Goal: Information Seeking & Learning: Check status

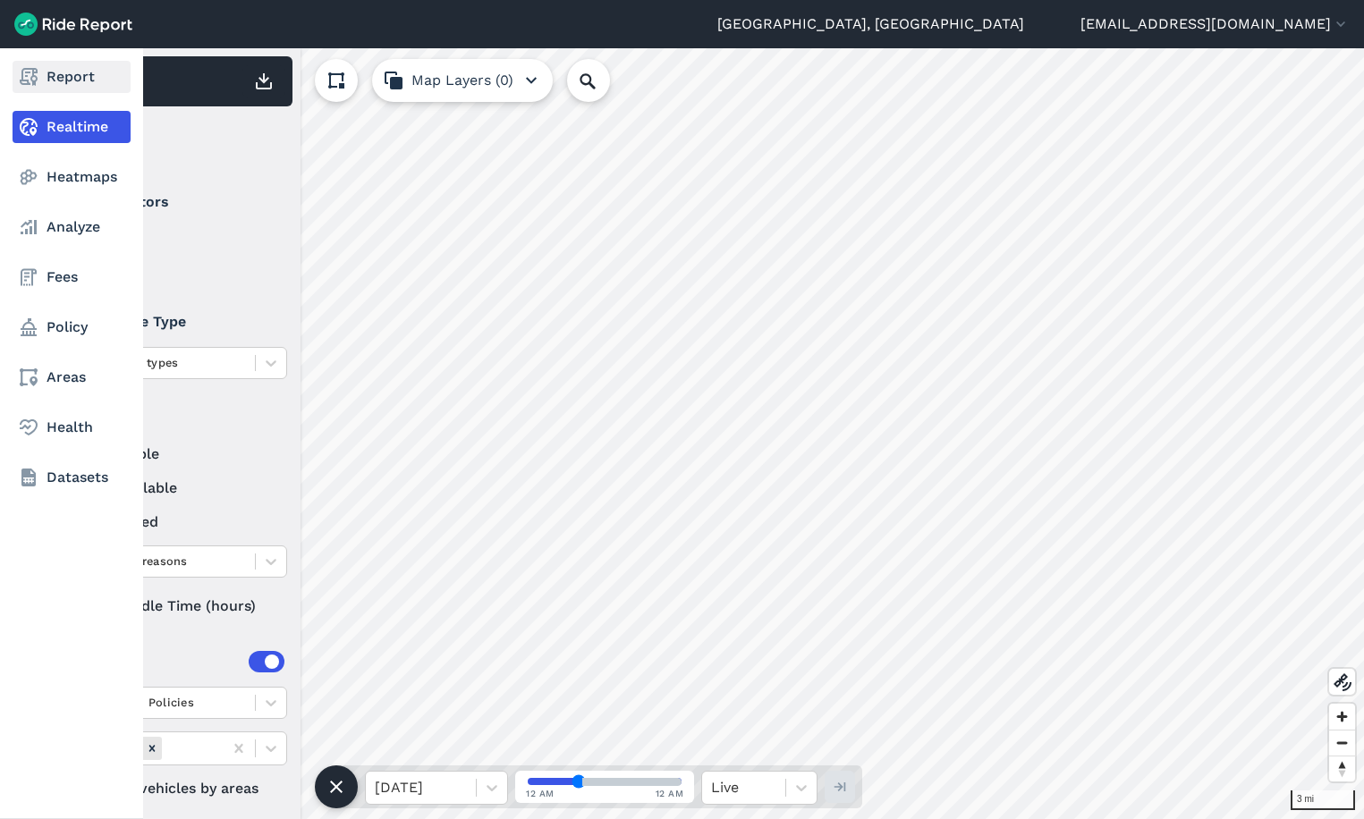
click at [30, 75] on icon at bounding box center [28, 76] width 21 height 21
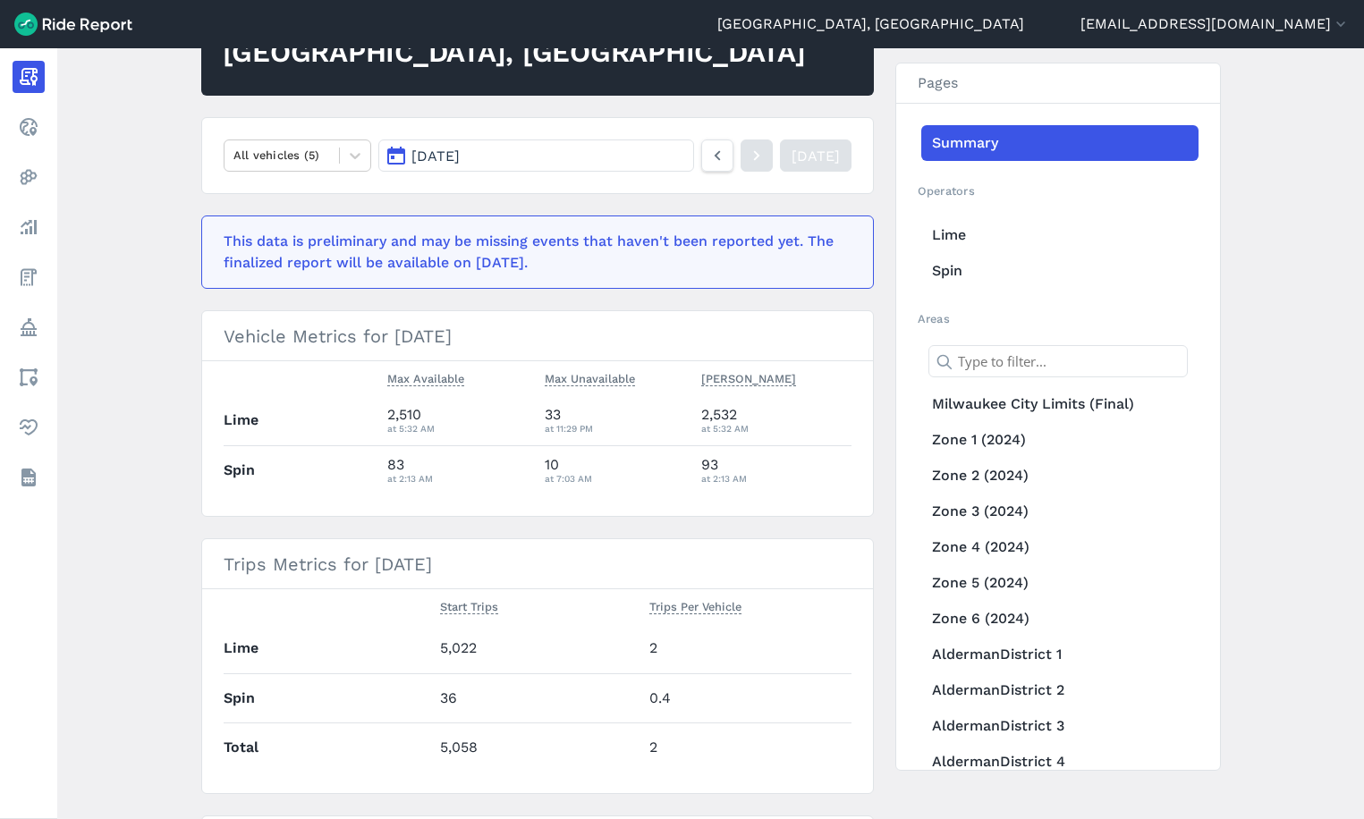
scroll to position [179, 0]
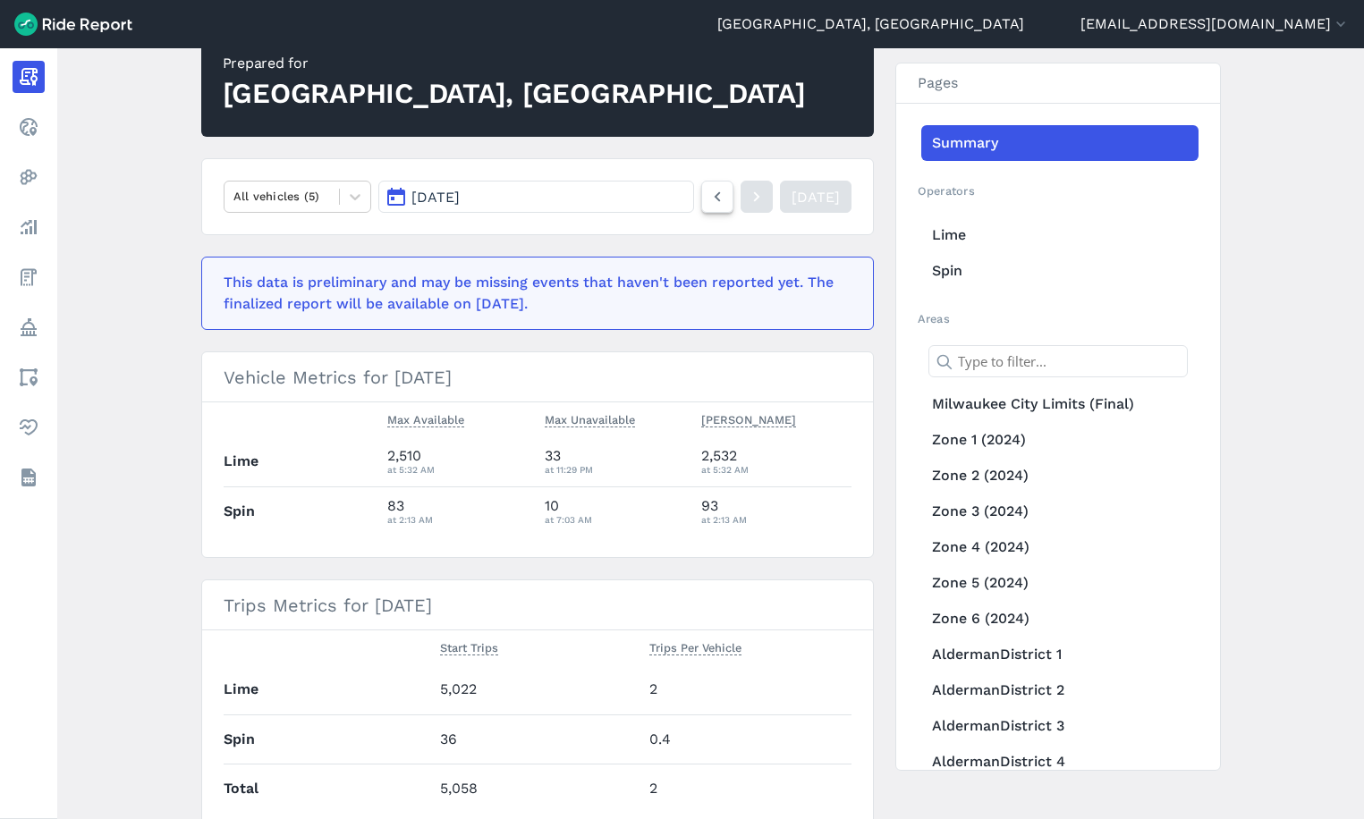
click at [707, 202] on icon at bounding box center [717, 196] width 20 height 21
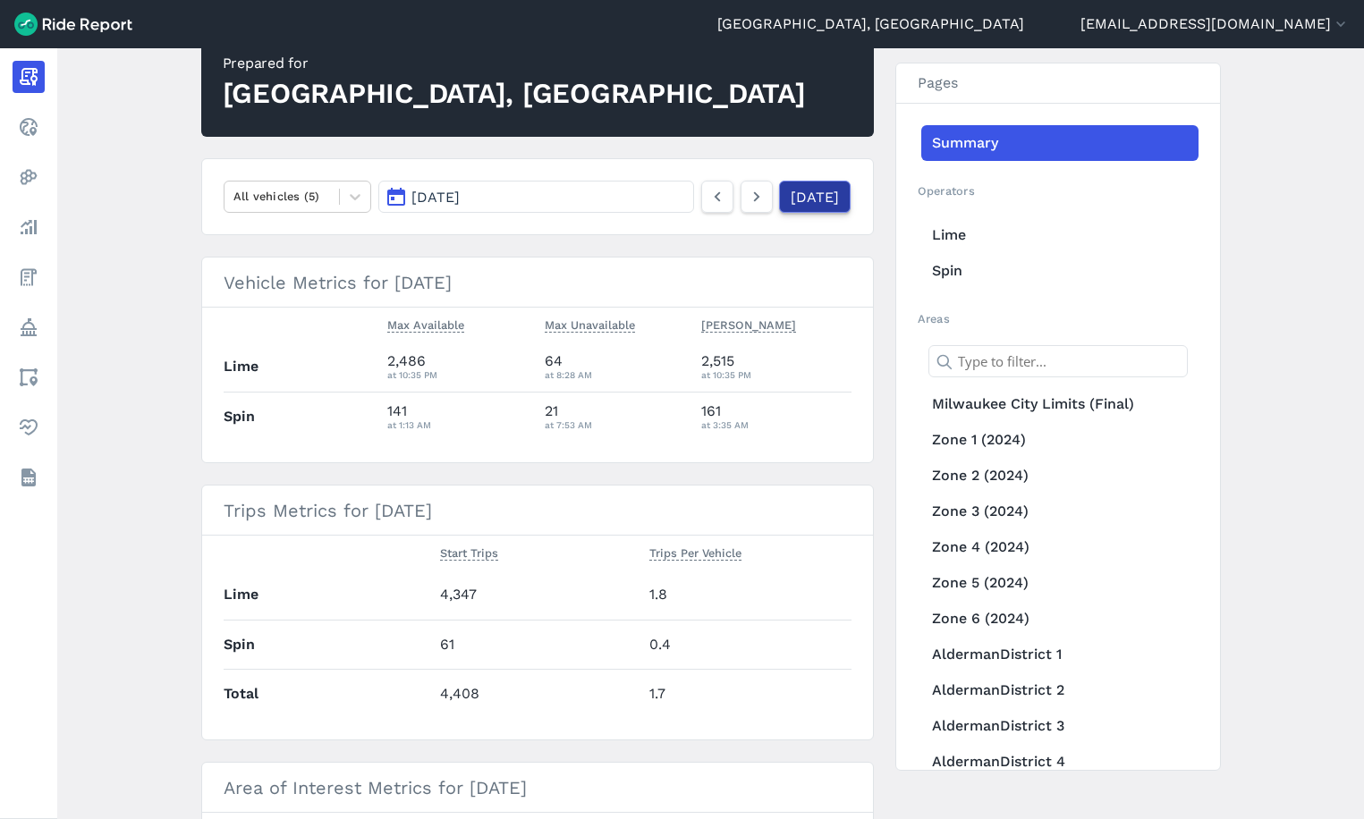
click at [822, 198] on link "[DATE]" at bounding box center [815, 197] width 72 height 32
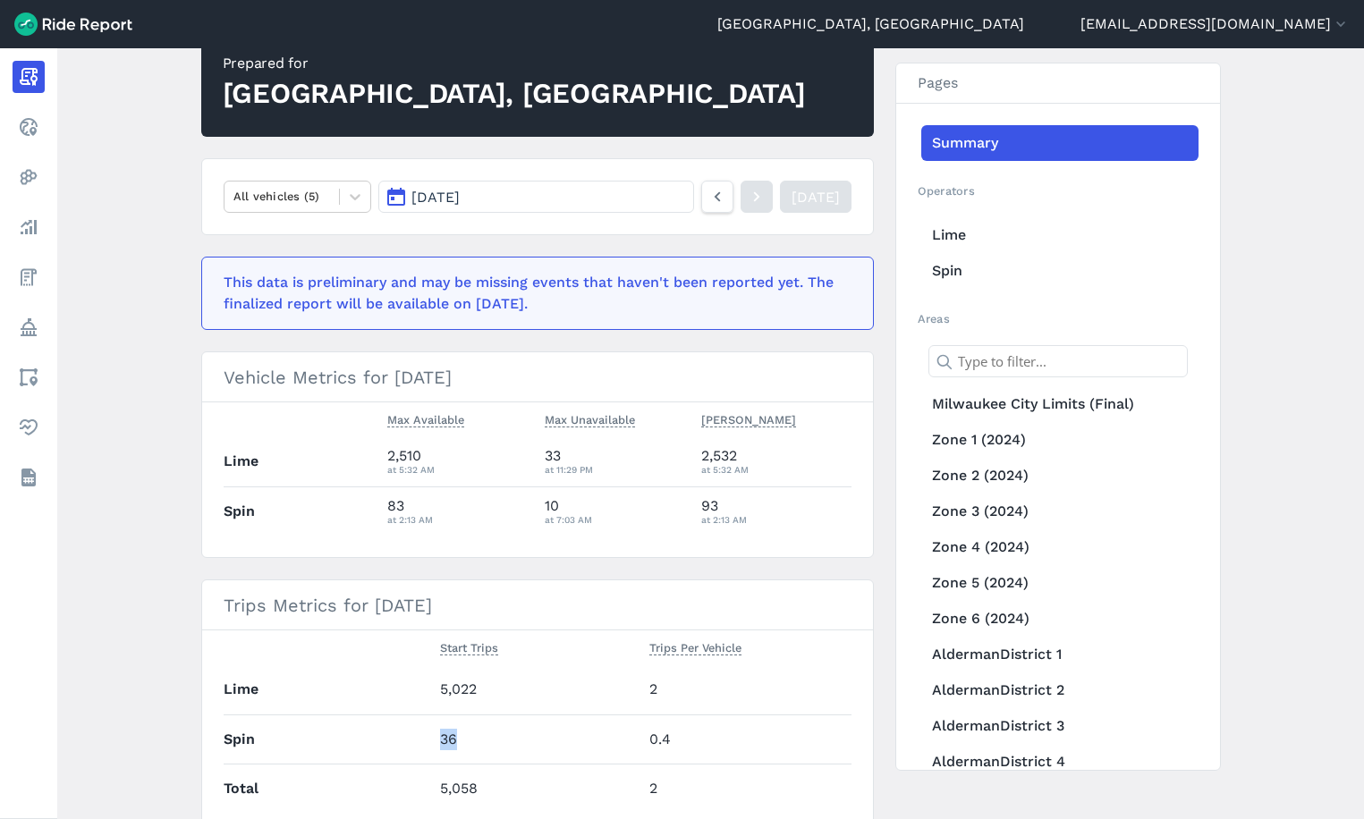
drag, startPoint x: 459, startPoint y: 735, endPoint x: 436, endPoint y: 731, distance: 22.6
click at [436, 731] on td "36" at bounding box center [537, 738] width 209 height 49
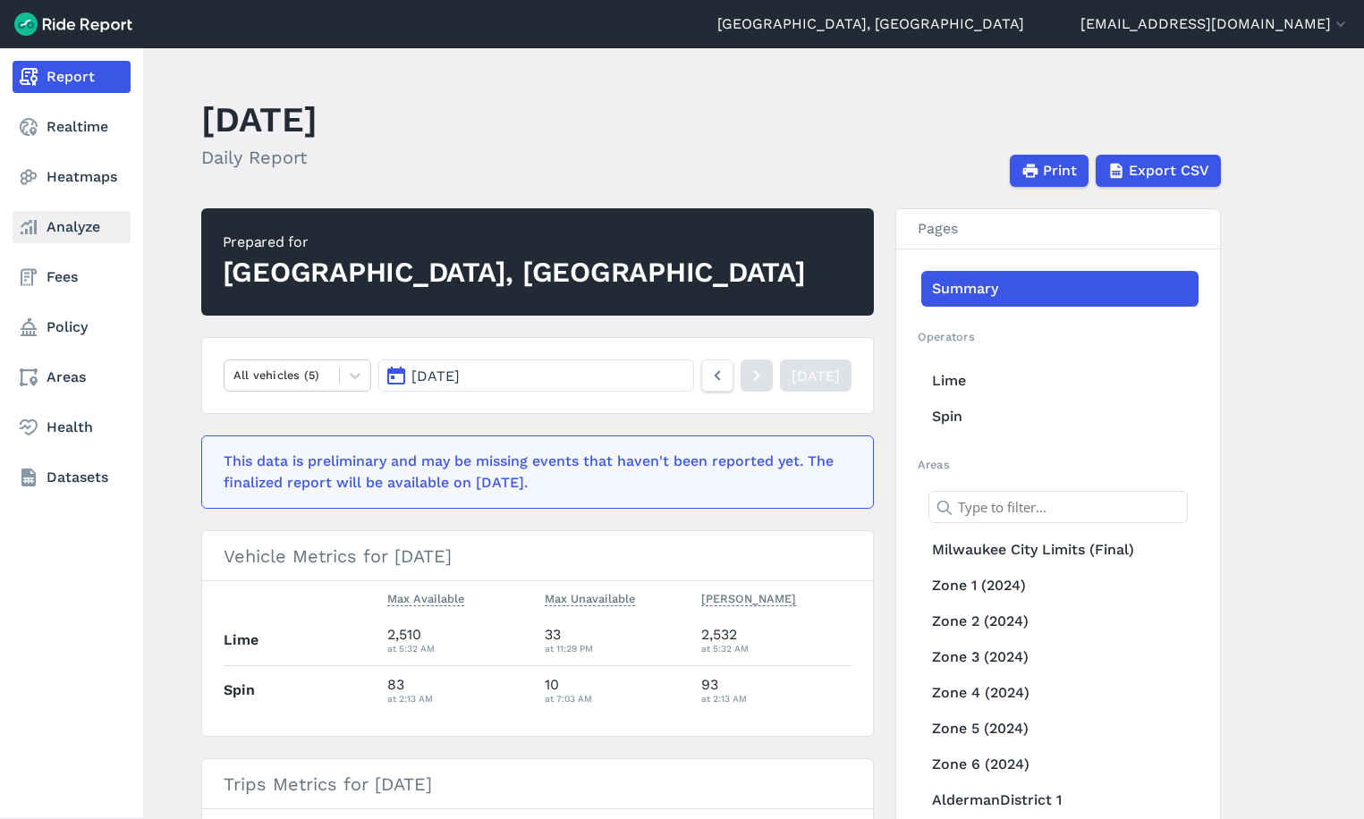
click at [37, 229] on use at bounding box center [29, 227] width 16 height 14
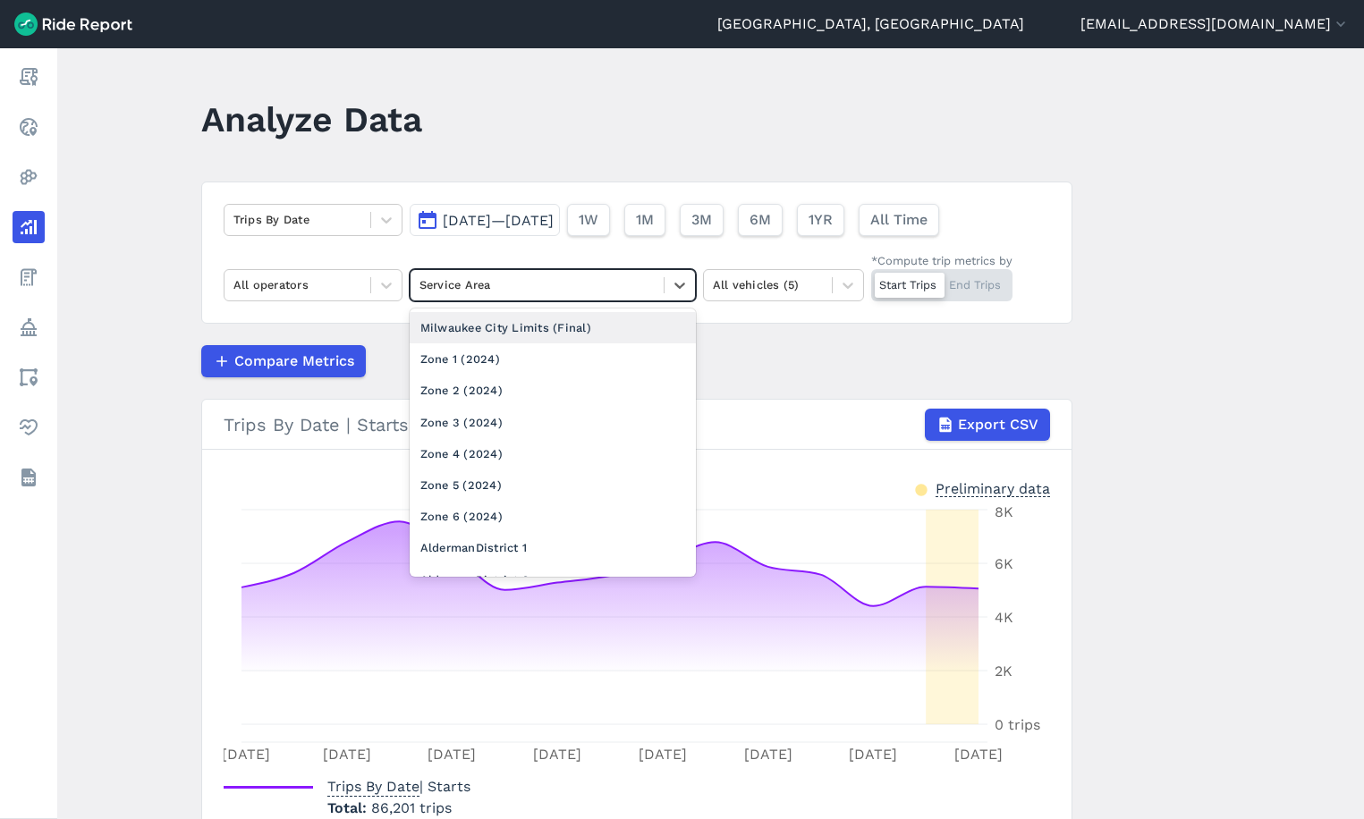
click at [525, 277] on div at bounding box center [536, 285] width 235 height 21
click at [536, 330] on div "Milwaukee City Limits (Final)" at bounding box center [553, 327] width 286 height 31
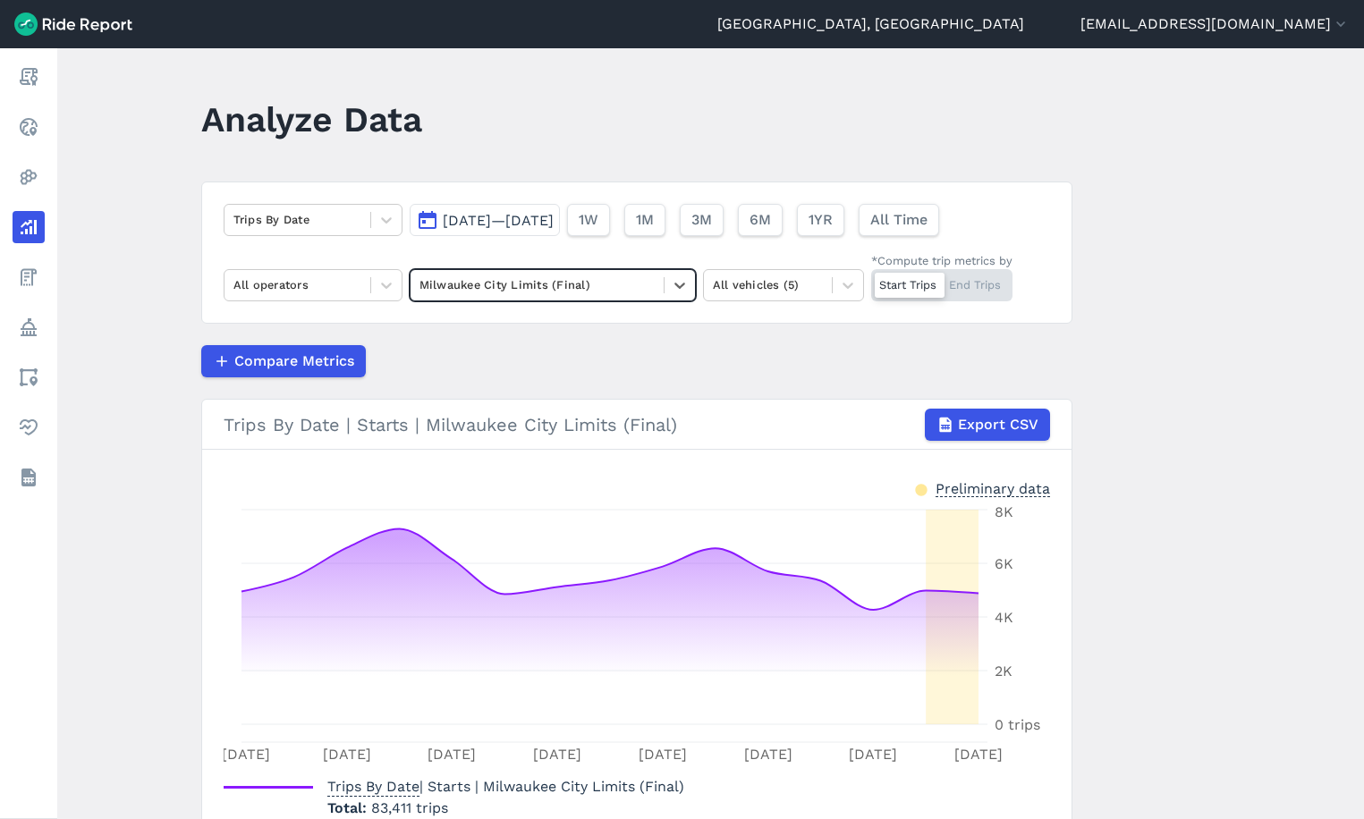
click at [495, 218] on span "[DATE]—[DATE]" at bounding box center [498, 220] width 111 height 17
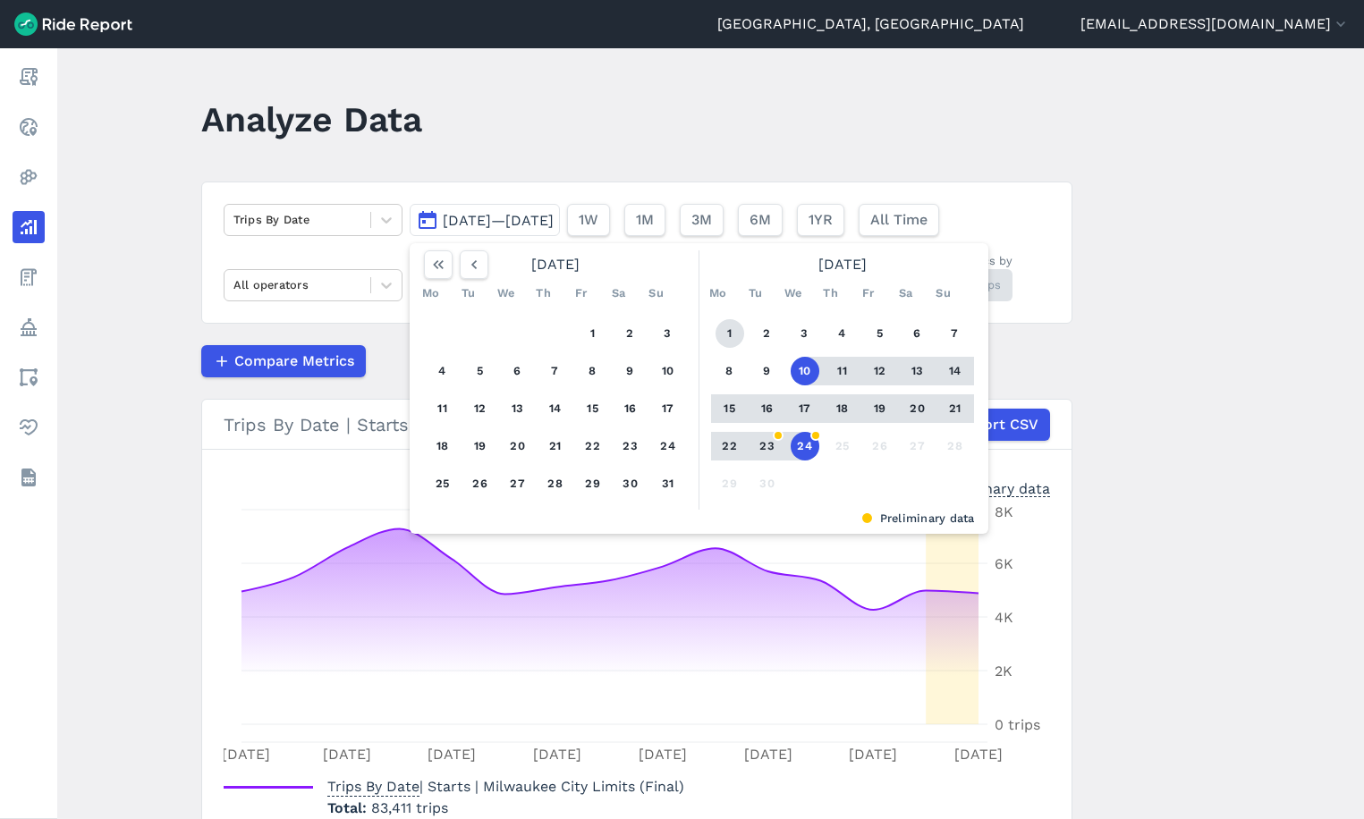
click at [725, 332] on button "1" at bounding box center [729, 333] width 29 height 29
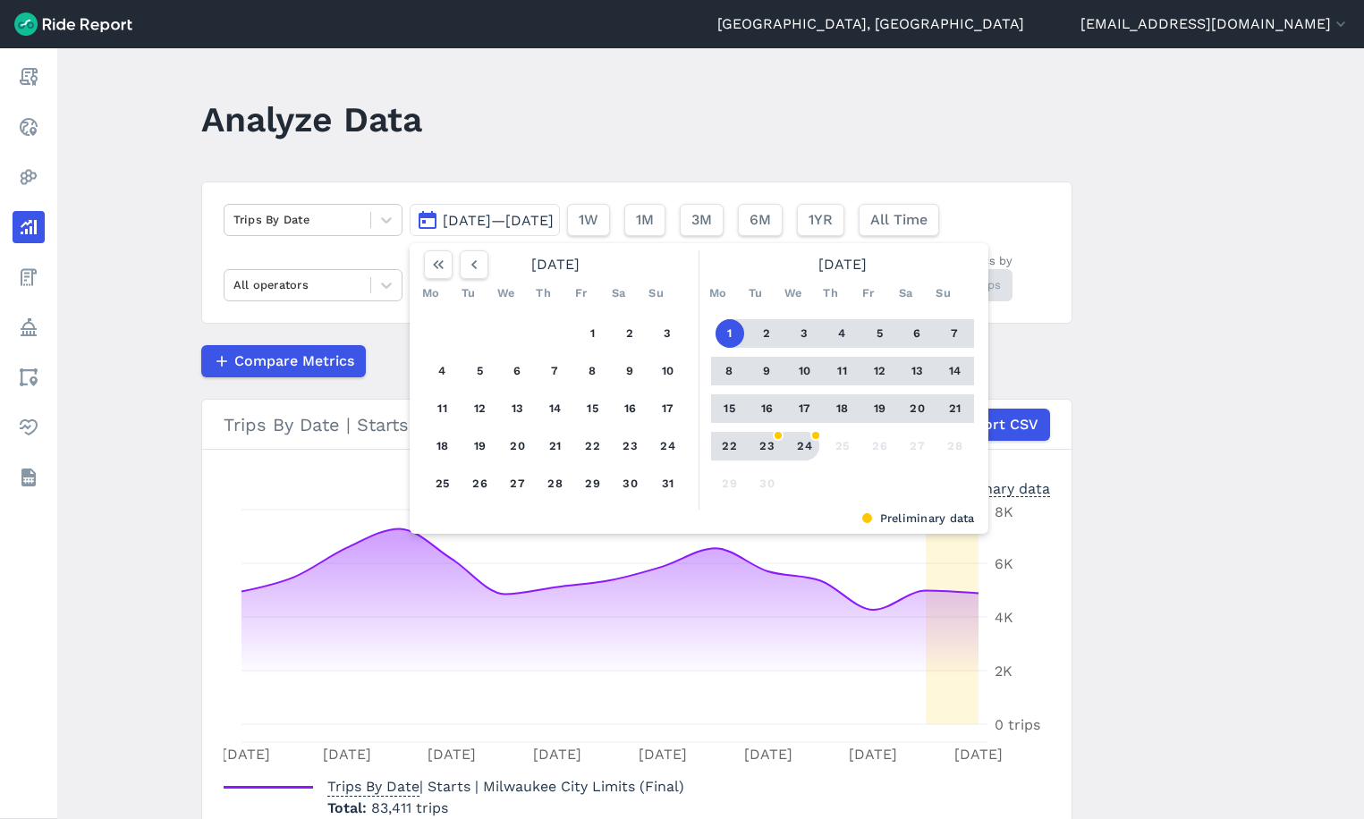
click at [811, 449] on button "24" at bounding box center [804, 446] width 29 height 29
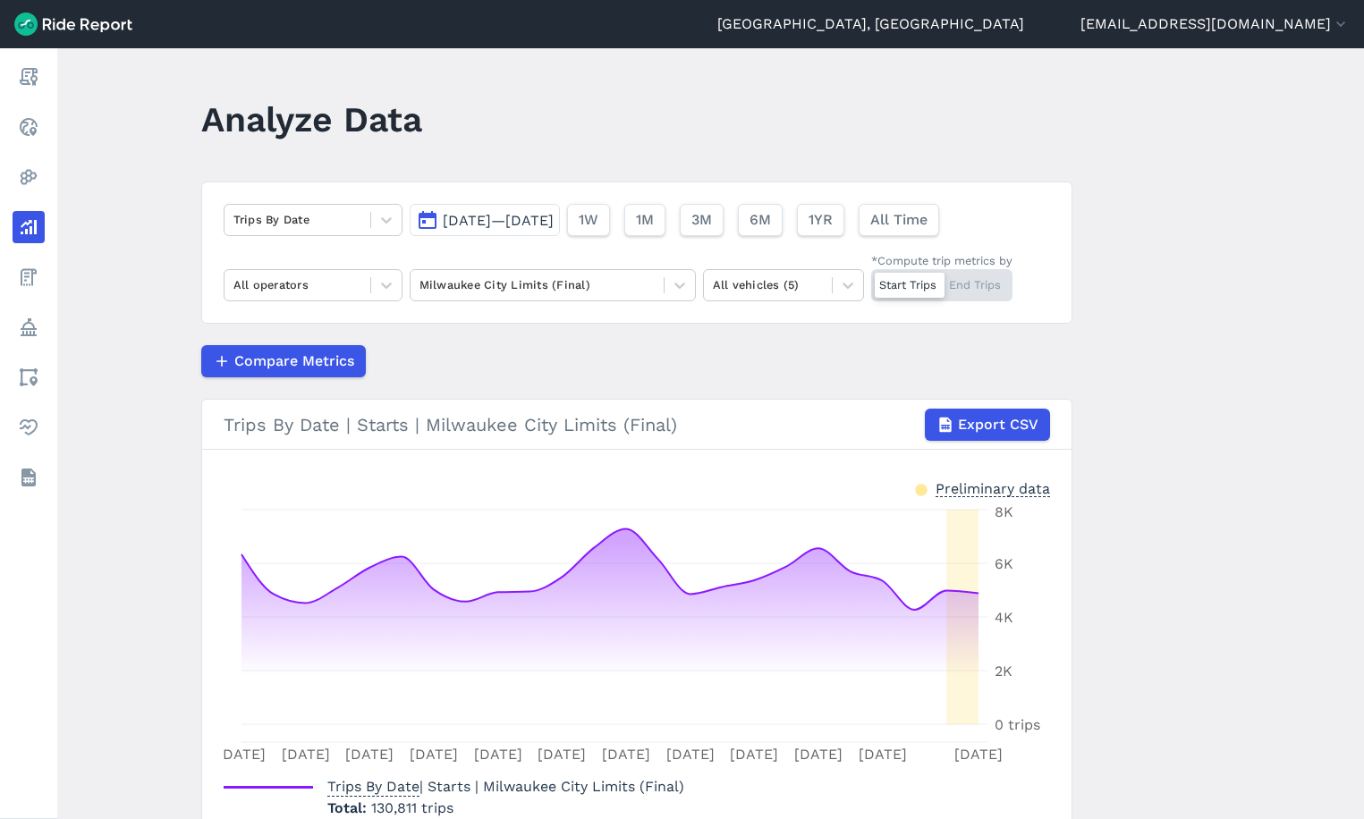
click at [527, 226] on span "[DATE]—[DATE]" at bounding box center [498, 220] width 111 height 17
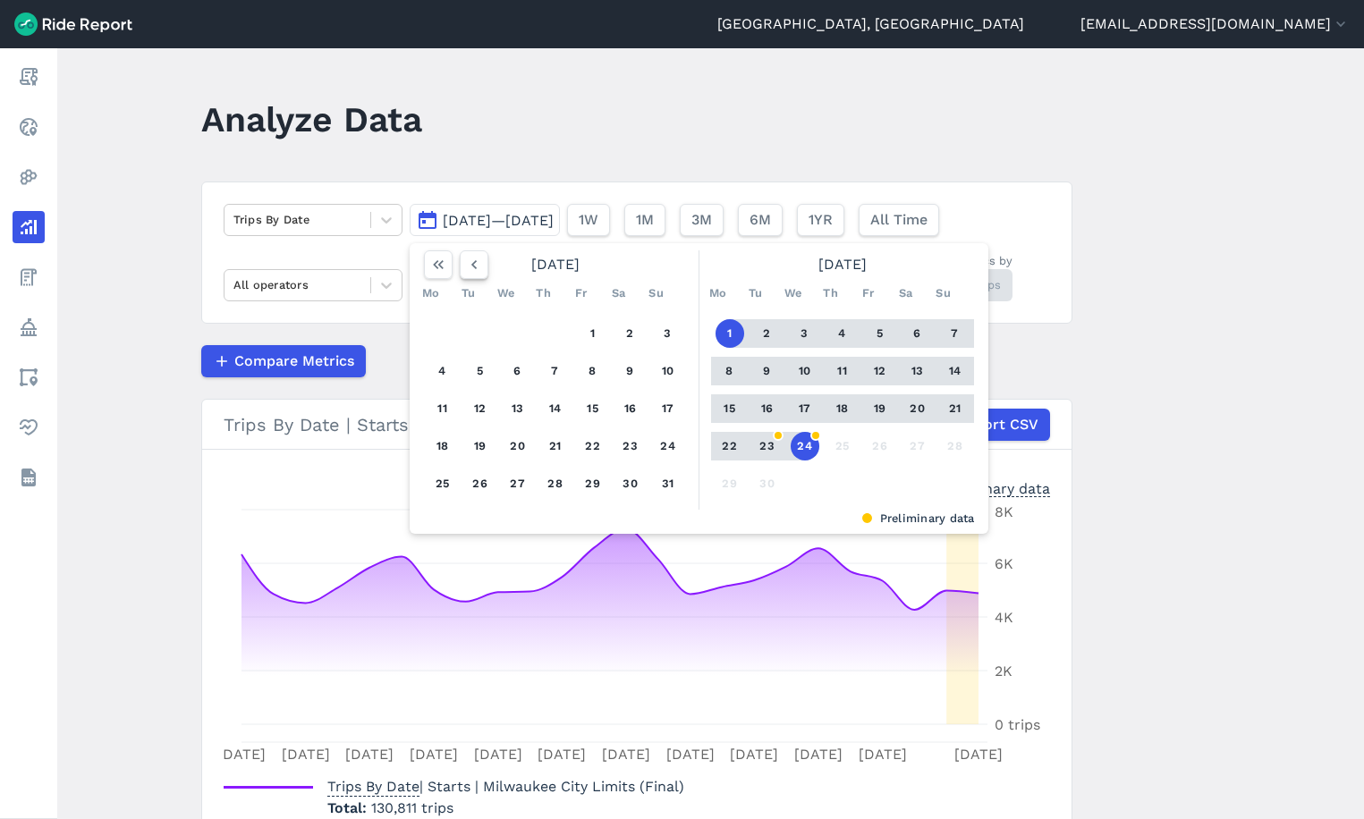
click at [468, 265] on icon "button" at bounding box center [474, 265] width 18 height 18
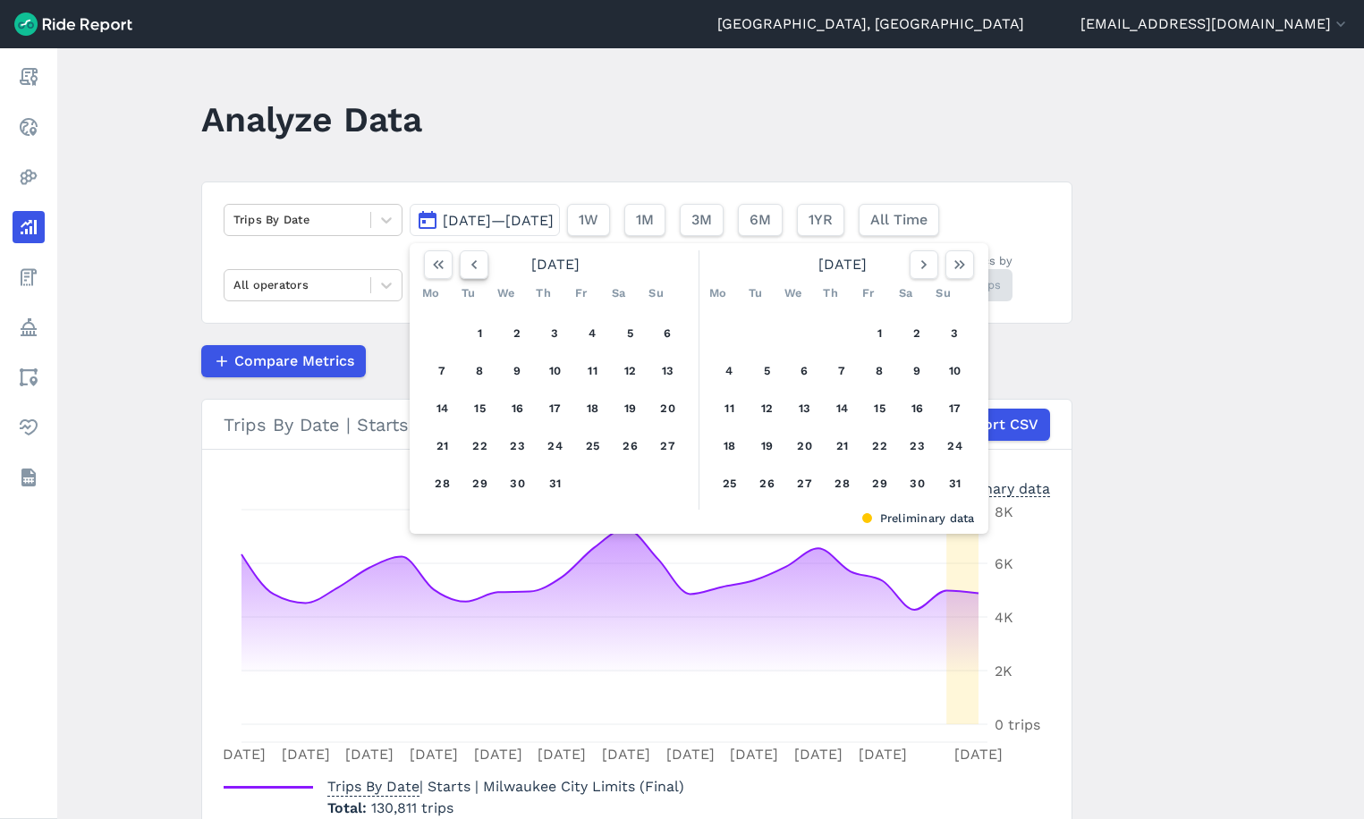
click at [468, 265] on icon "button" at bounding box center [474, 265] width 18 height 18
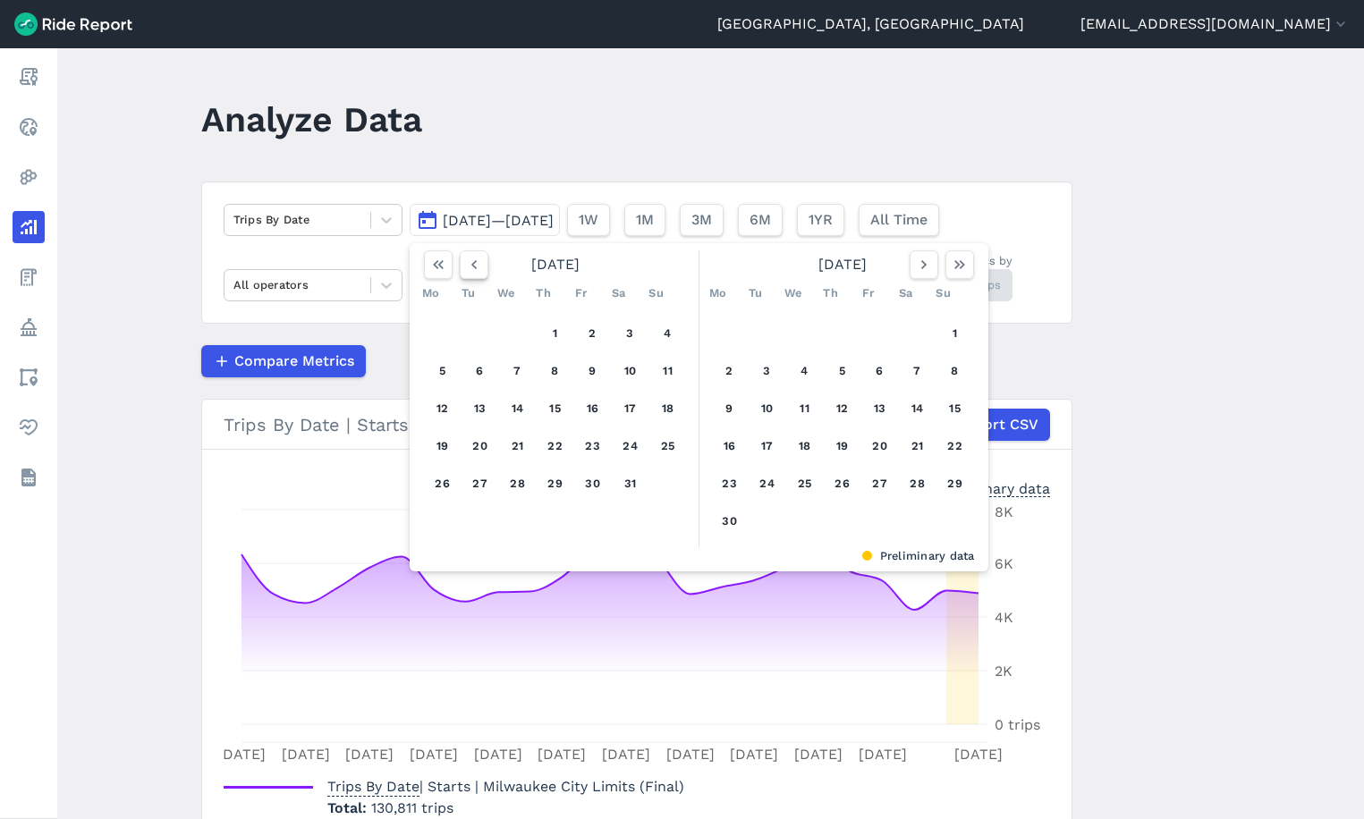
click at [468, 265] on icon "button" at bounding box center [474, 265] width 18 height 18
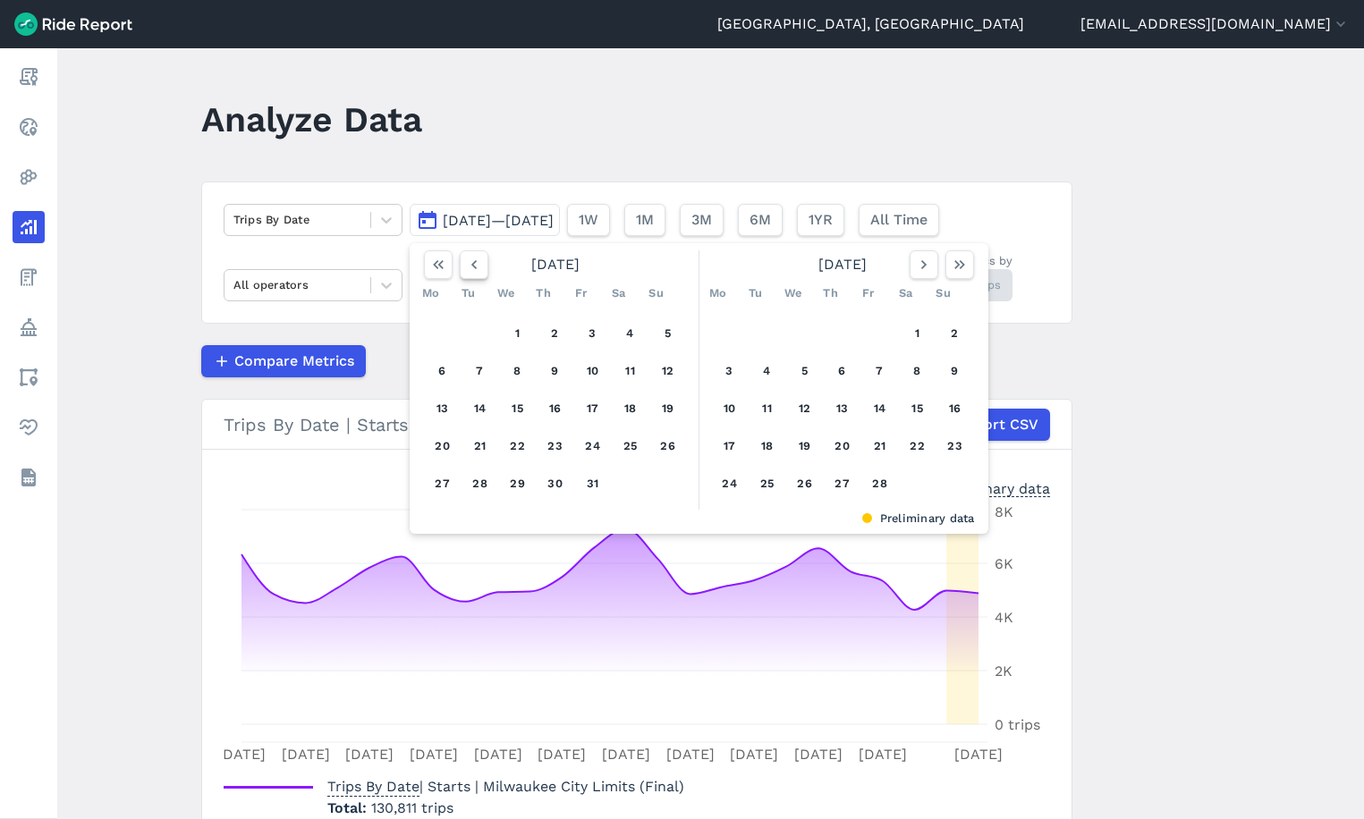
click at [468, 265] on icon "button" at bounding box center [474, 265] width 18 height 18
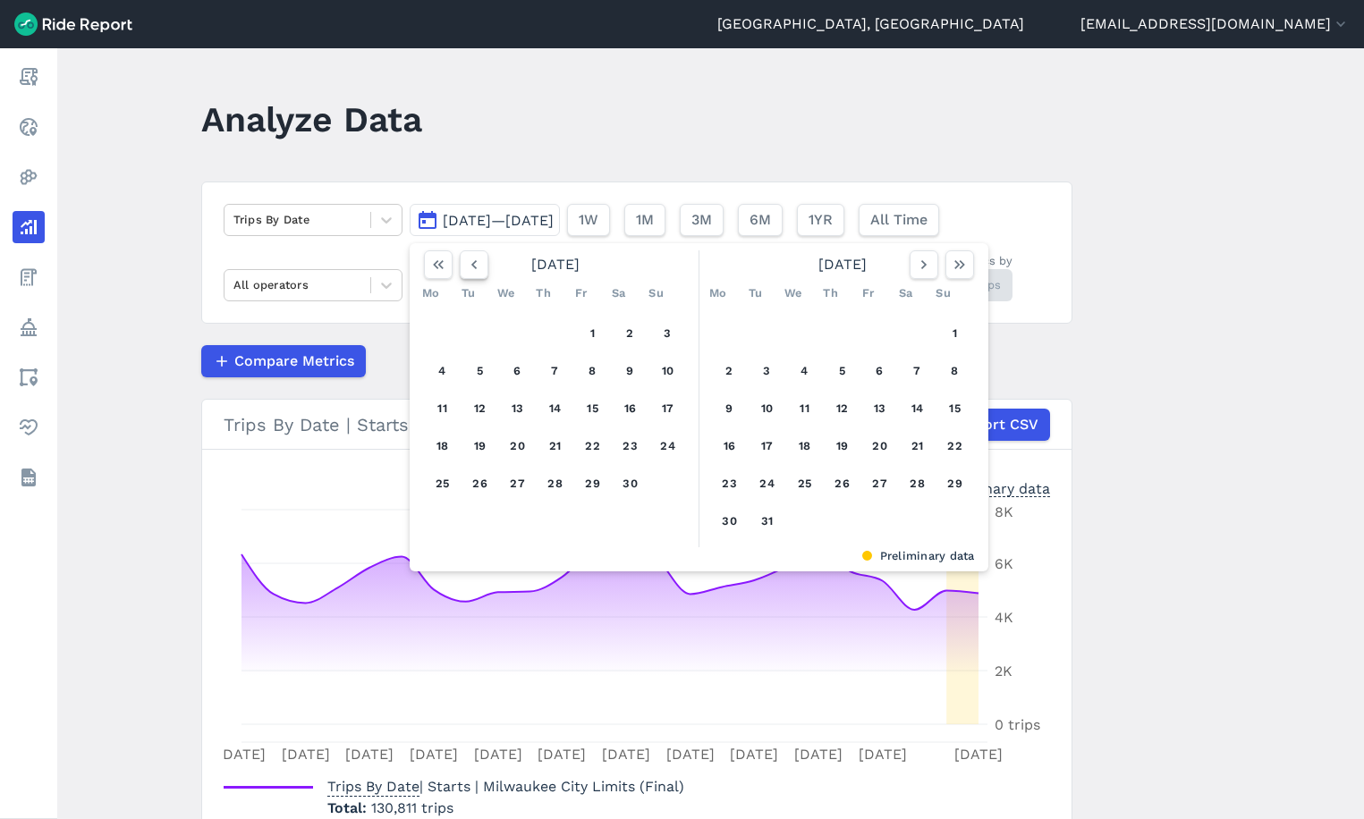
click at [468, 265] on icon "button" at bounding box center [474, 265] width 18 height 18
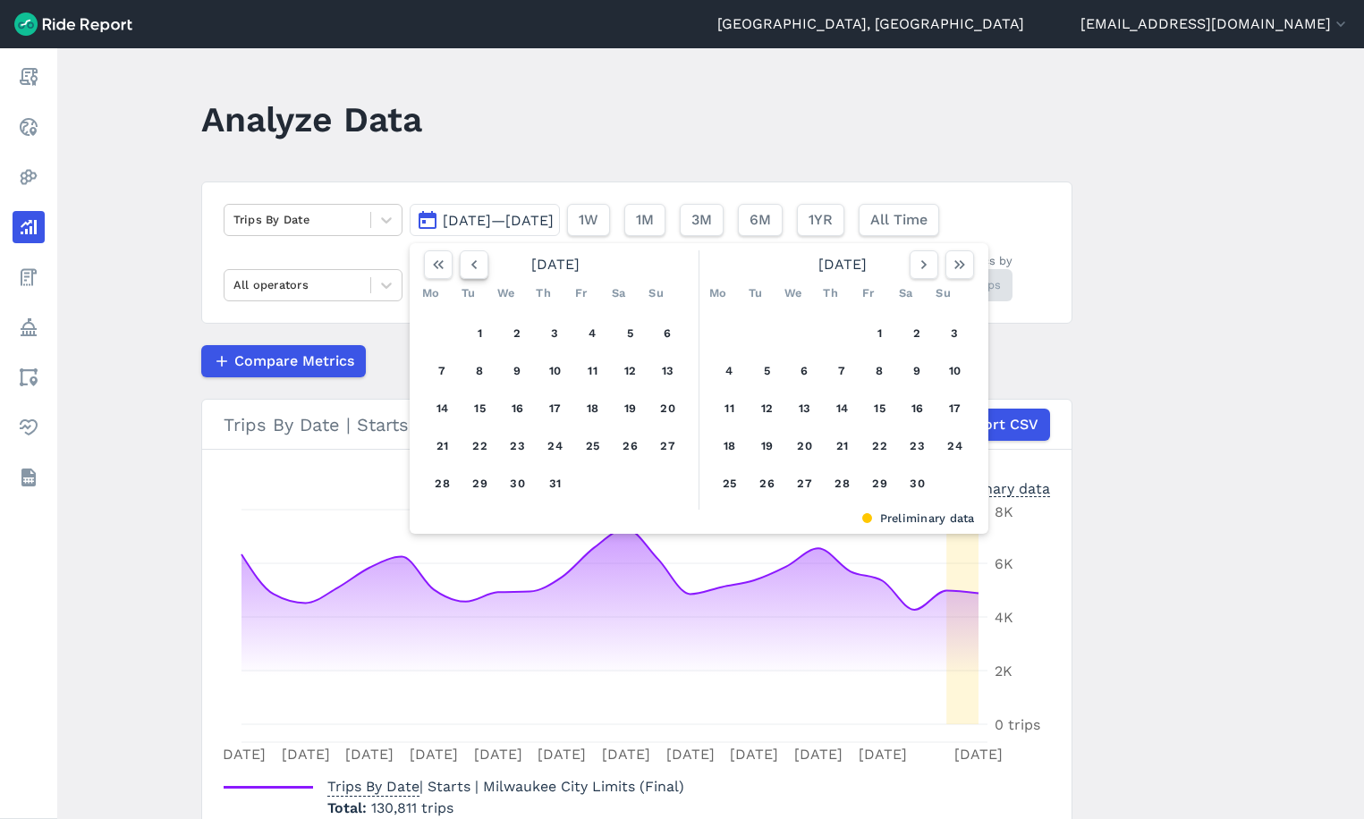
click at [468, 265] on icon "button" at bounding box center [474, 265] width 18 height 18
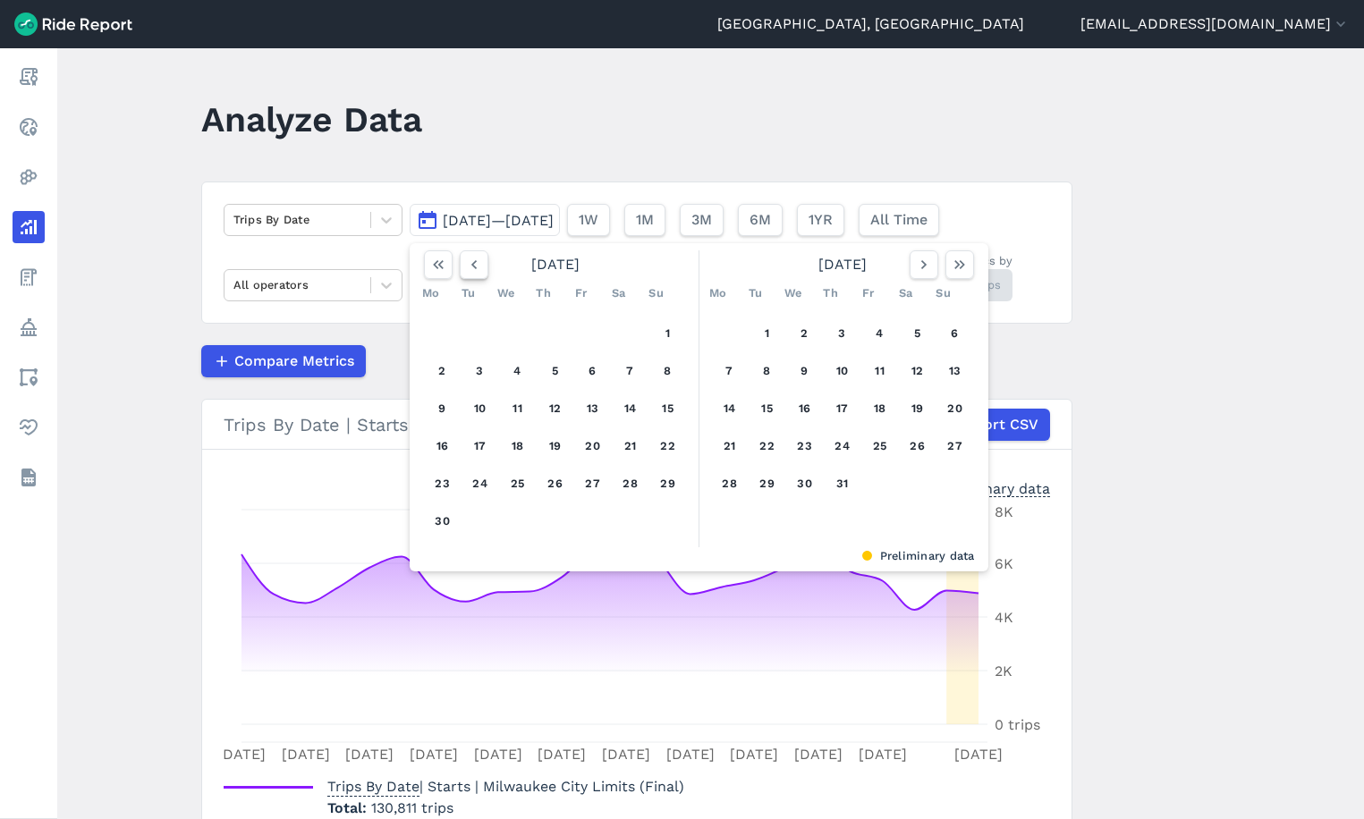
click at [468, 265] on icon "button" at bounding box center [474, 265] width 18 height 18
click at [946, 337] on button "1" at bounding box center [955, 333] width 29 height 29
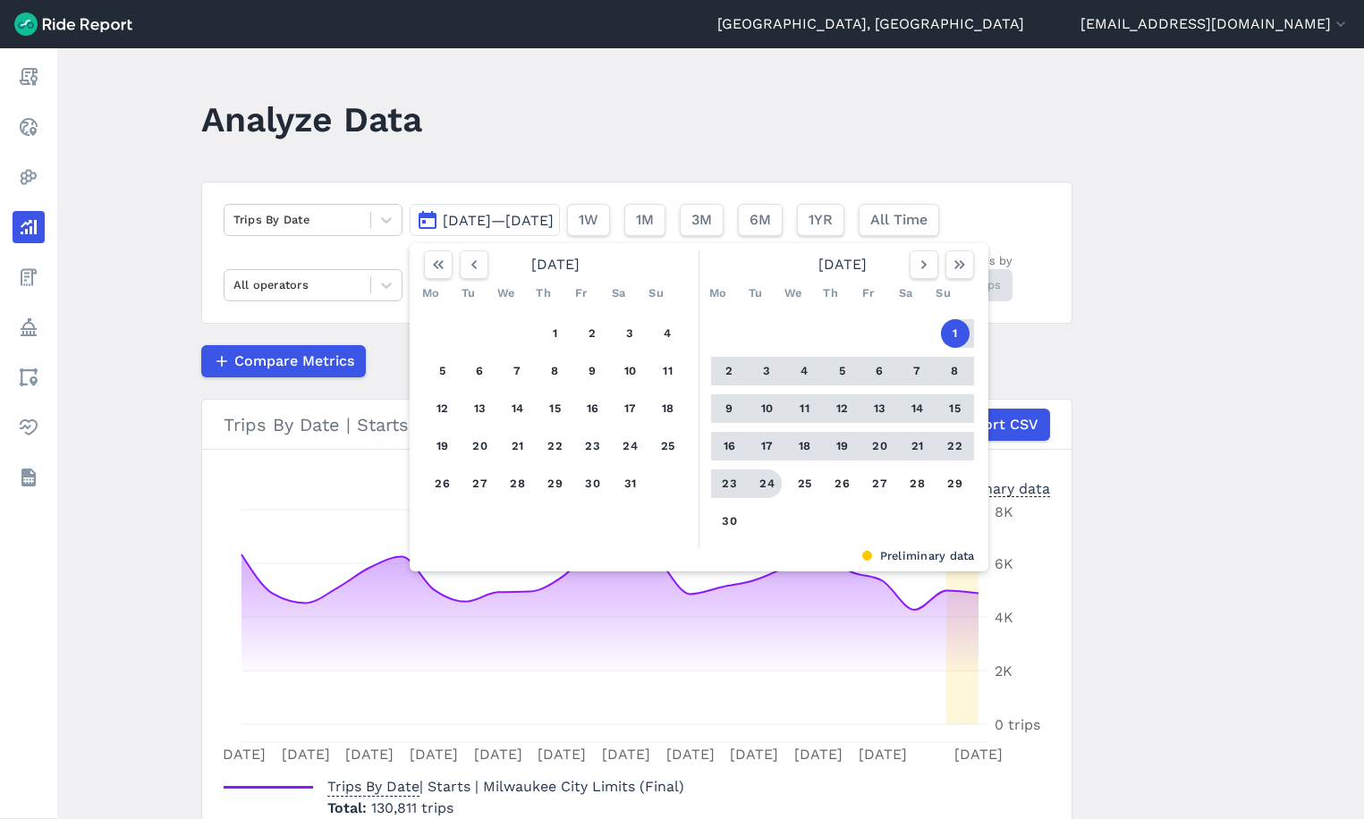
click at [762, 486] on button "24" at bounding box center [767, 483] width 29 height 29
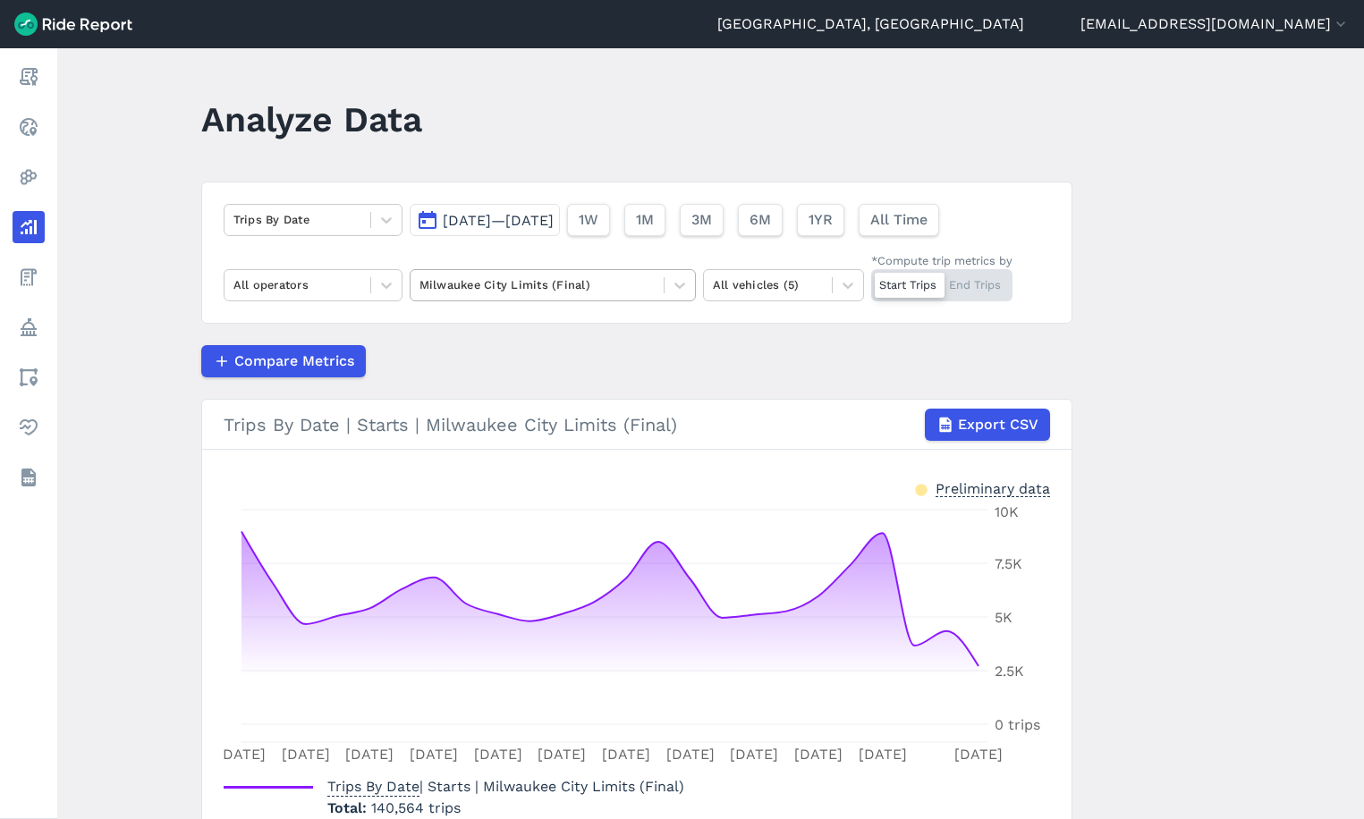
click at [550, 291] on div at bounding box center [536, 285] width 235 height 21
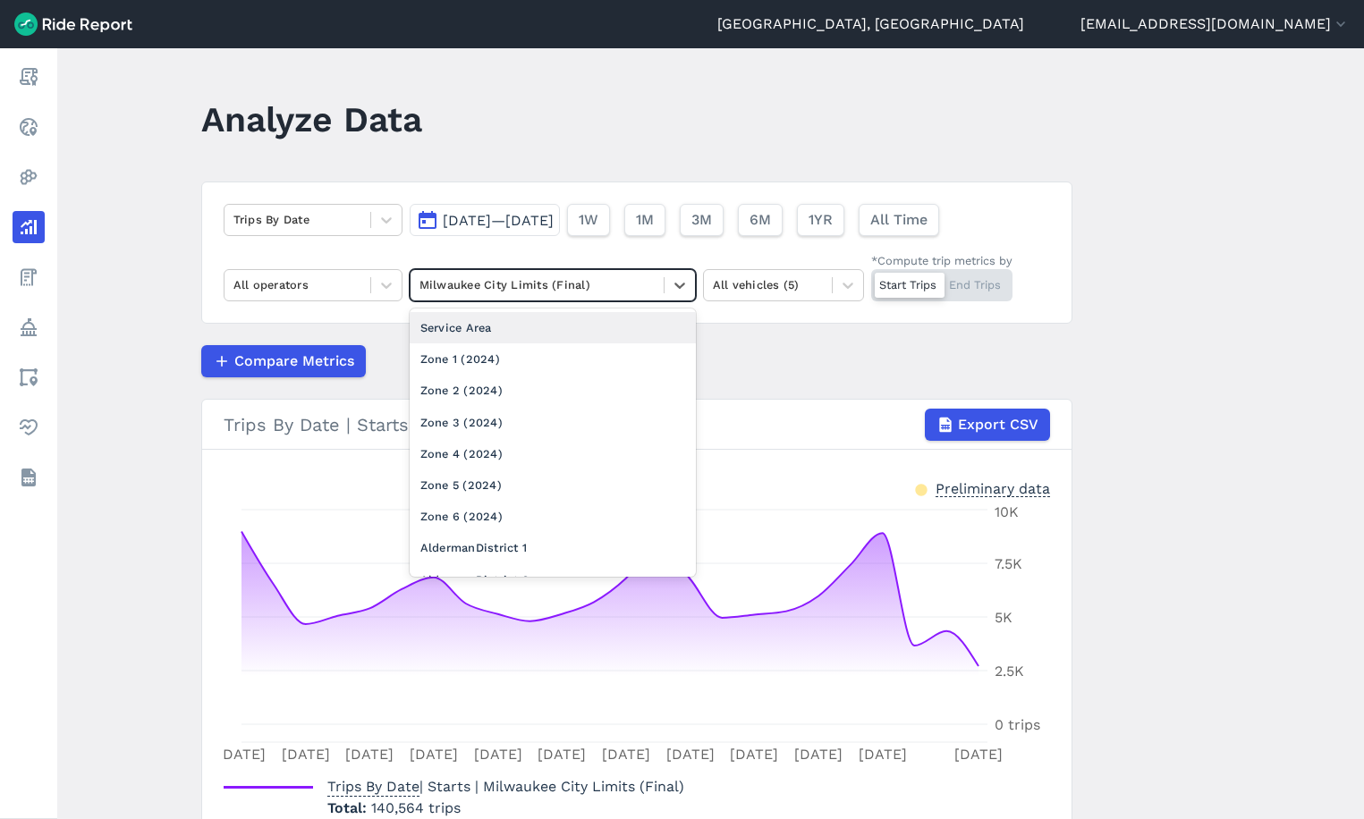
click at [546, 215] on span "[DATE]—[DATE]" at bounding box center [498, 220] width 111 height 17
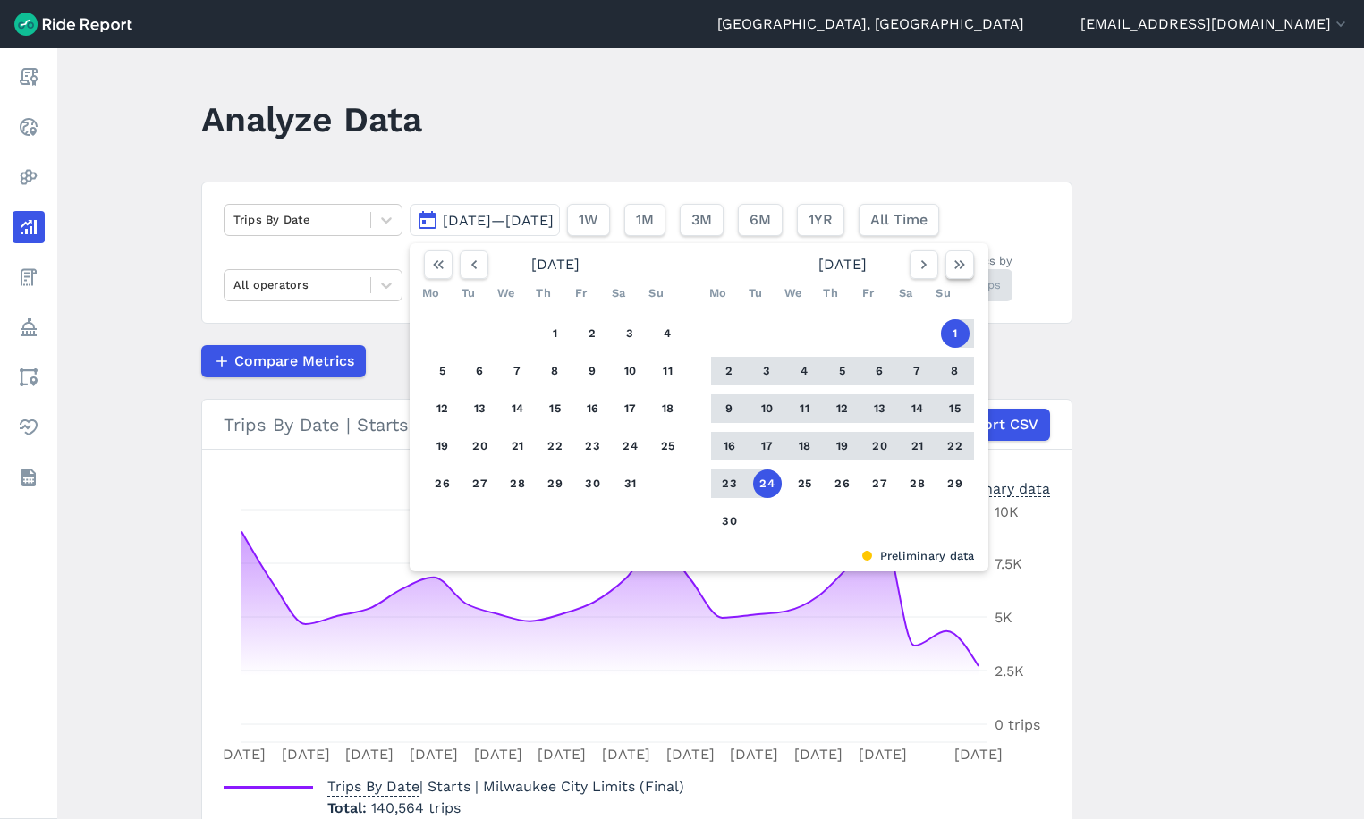
click at [945, 269] on button "button" at bounding box center [959, 264] width 29 height 29
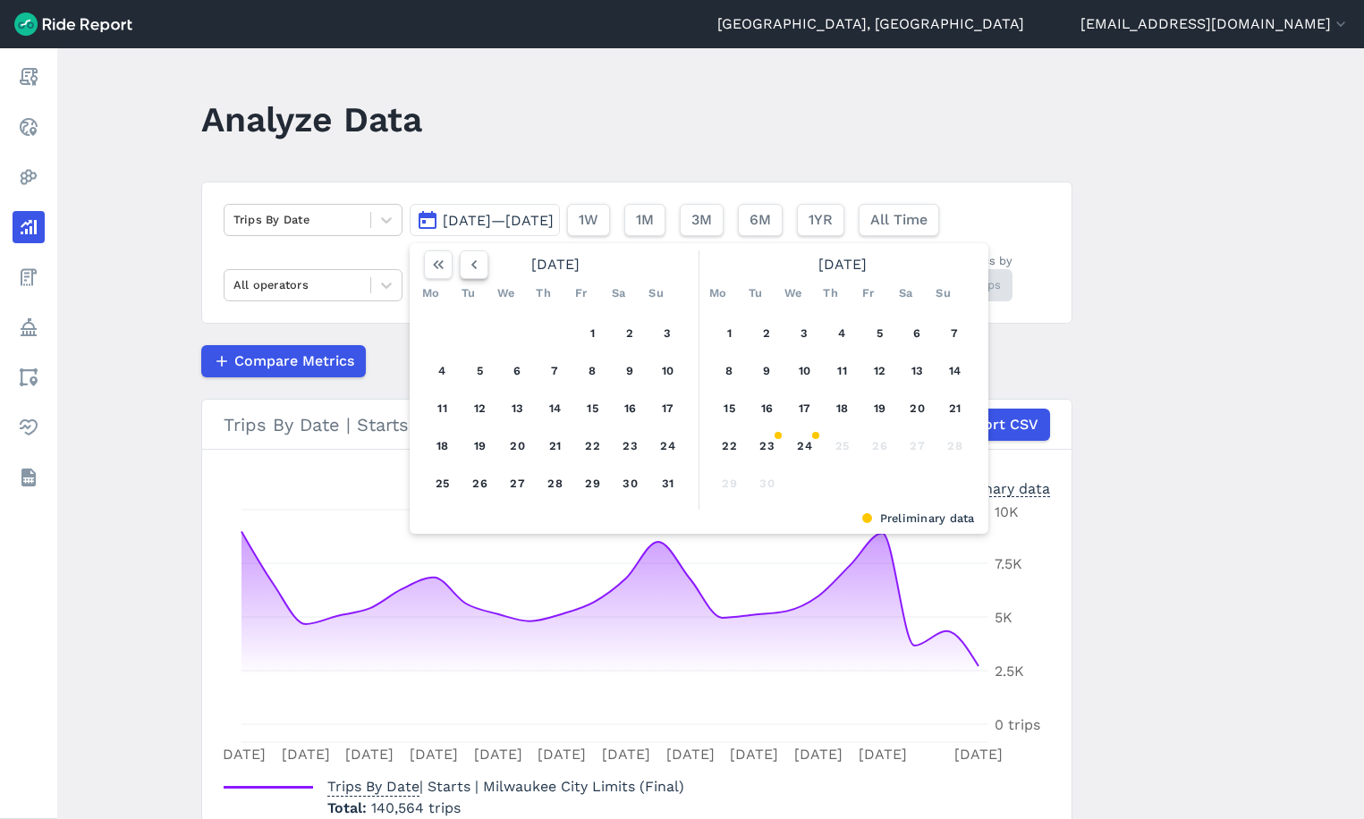
click at [460, 268] on button "button" at bounding box center [474, 264] width 29 height 29
click at [465, 267] on icon "button" at bounding box center [474, 265] width 18 height 18
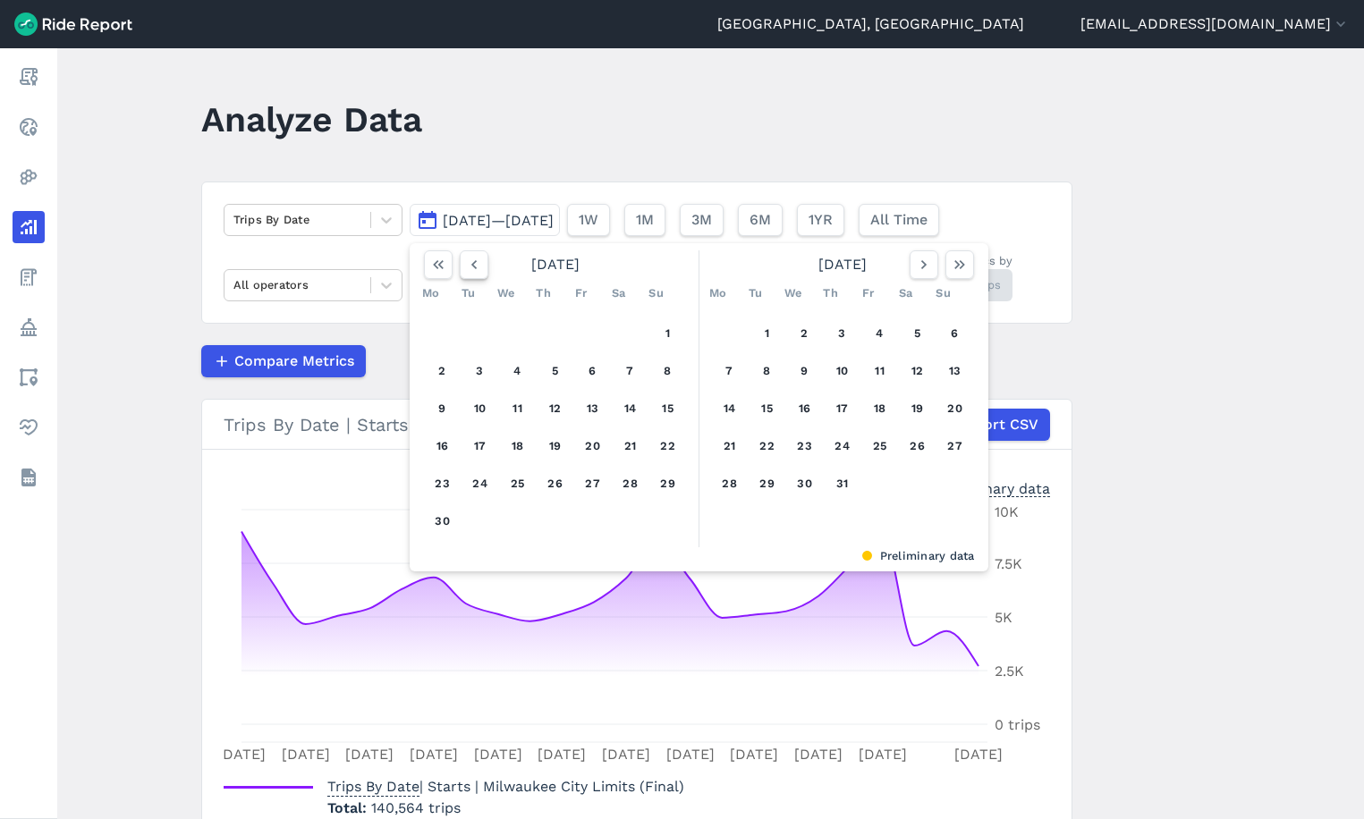
click at [465, 267] on icon "button" at bounding box center [474, 265] width 18 height 18
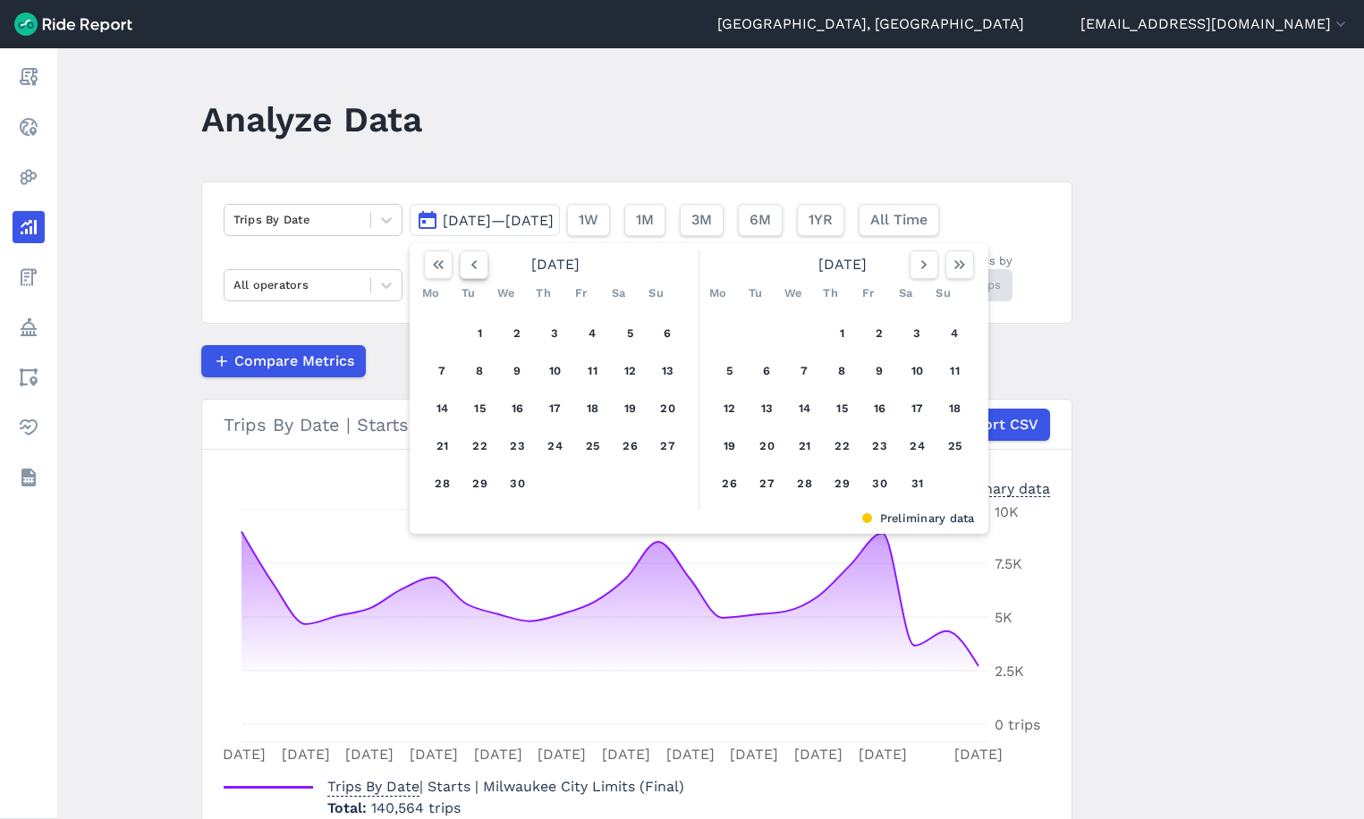
click at [465, 267] on icon "button" at bounding box center [474, 265] width 18 height 18
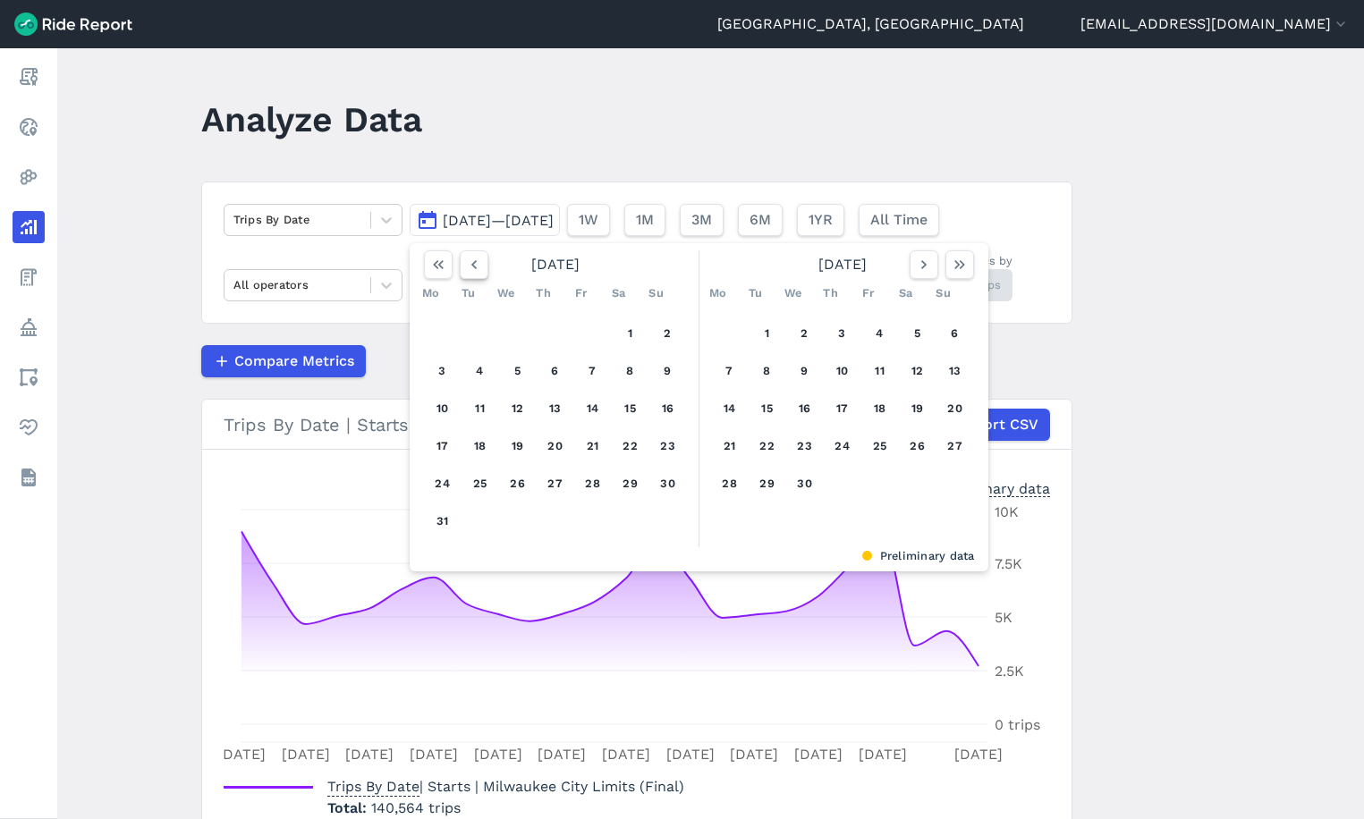
click at [470, 269] on icon "button" at bounding box center [474, 265] width 18 height 18
click at [790, 331] on button "1" at bounding box center [804, 333] width 29 height 29
click at [950, 261] on icon "button" at bounding box center [959, 265] width 18 height 18
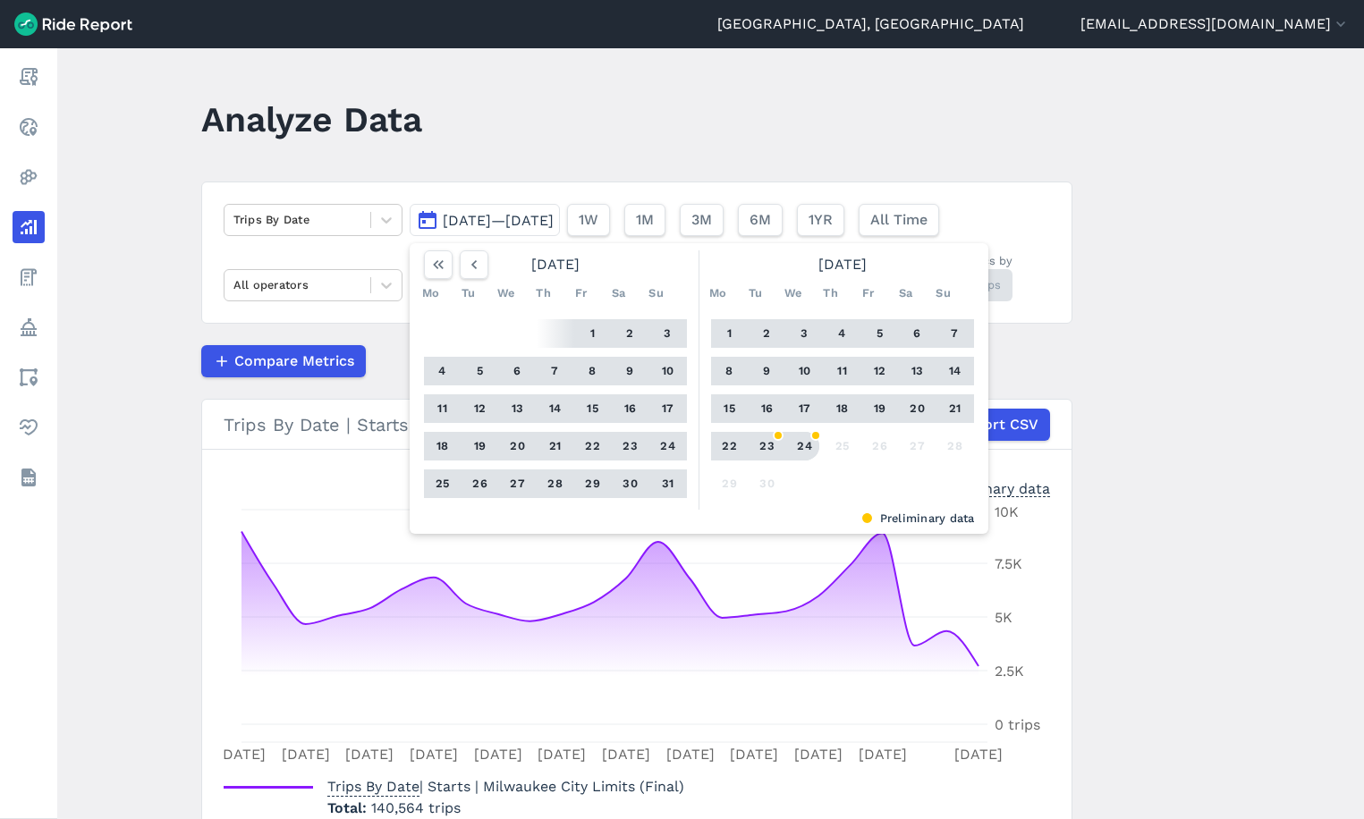
click at [798, 450] on button "24" at bounding box center [804, 446] width 29 height 29
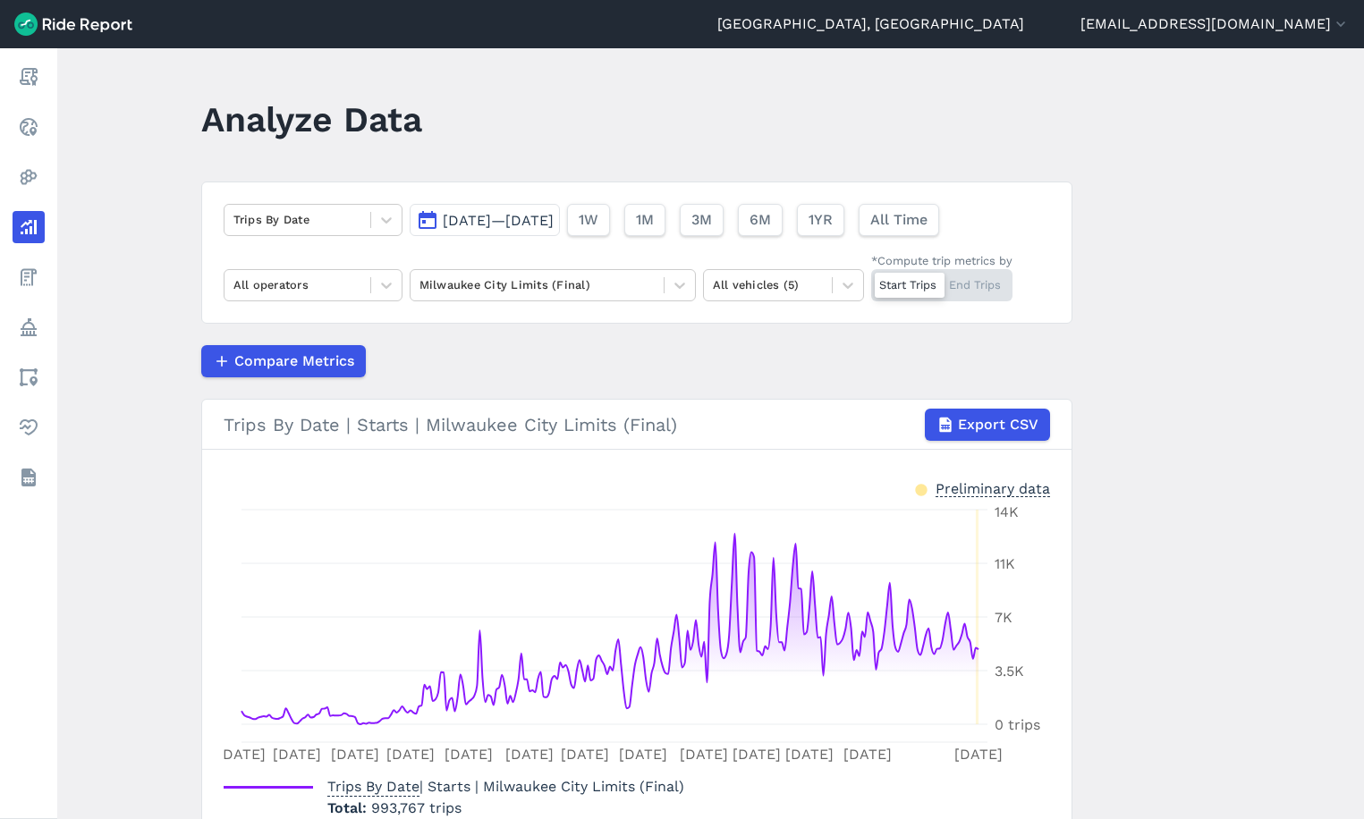
scroll to position [108, 0]
